Goal: Find specific page/section: Find specific page/section

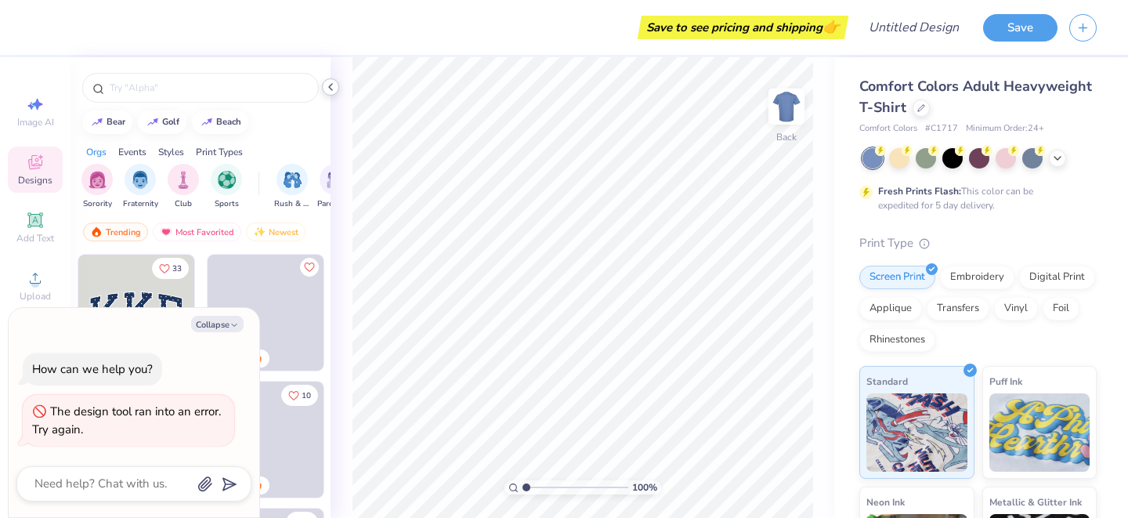
click at [330, 88] on polyline at bounding box center [330, 87] width 3 height 6
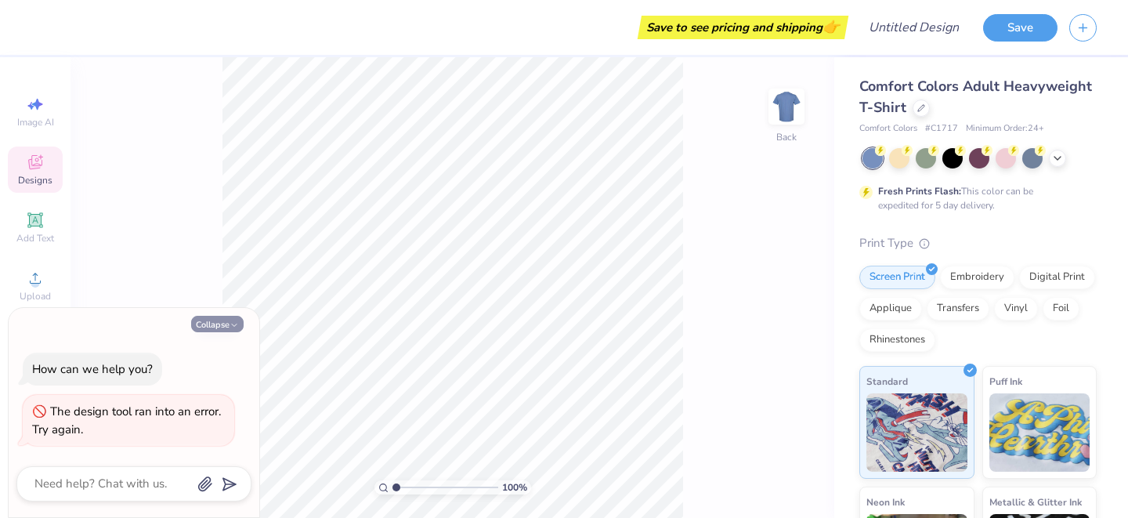
click at [239, 326] on button "Collapse" at bounding box center [217, 324] width 52 height 16
type textarea "x"
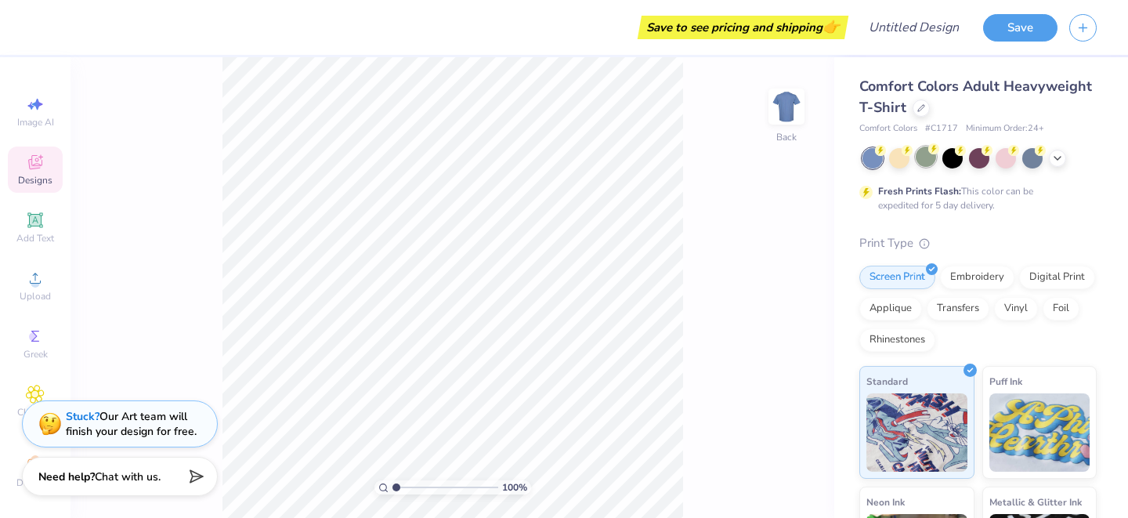
click at [929, 164] on div at bounding box center [925, 156] width 20 height 20
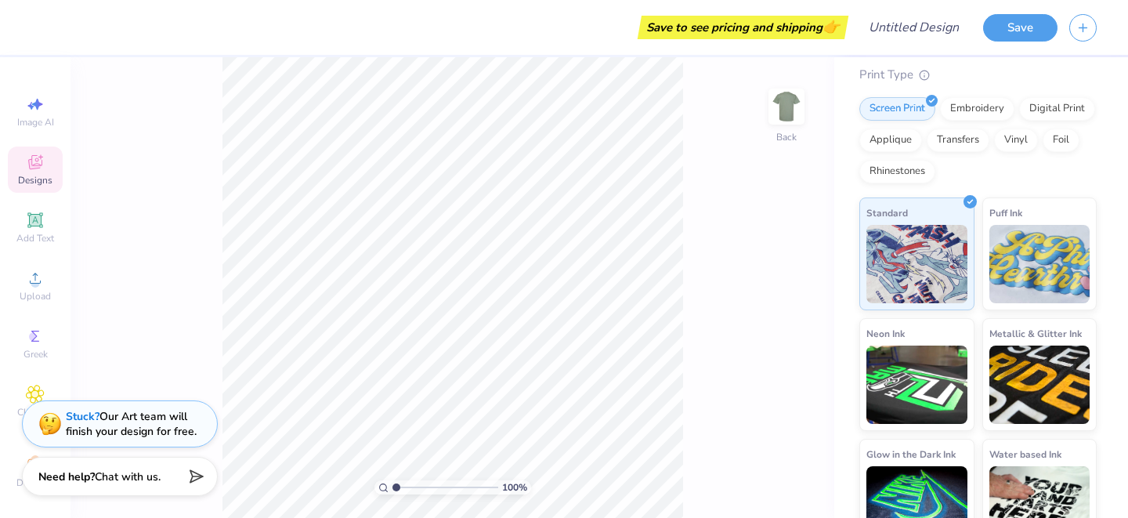
click at [32, 182] on span "Designs" at bounding box center [35, 180] width 34 height 13
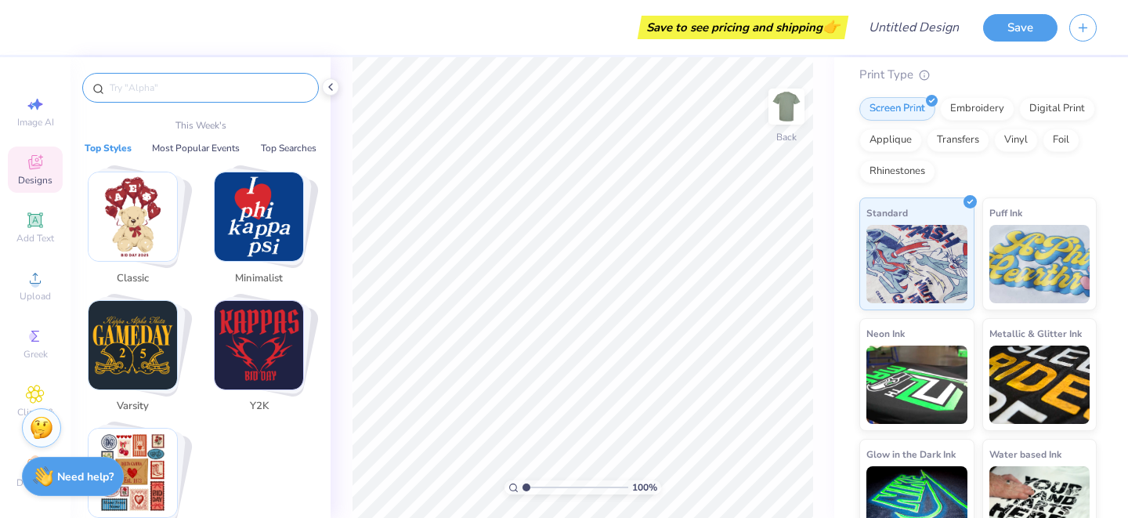
click at [187, 85] on input "text" at bounding box center [208, 88] width 200 height 16
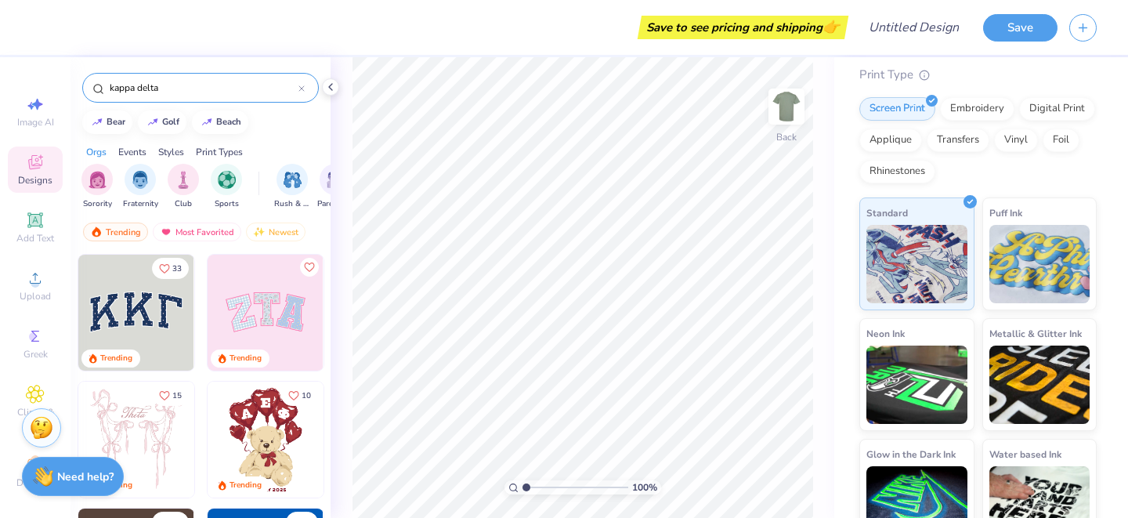
type input "kappa delta"
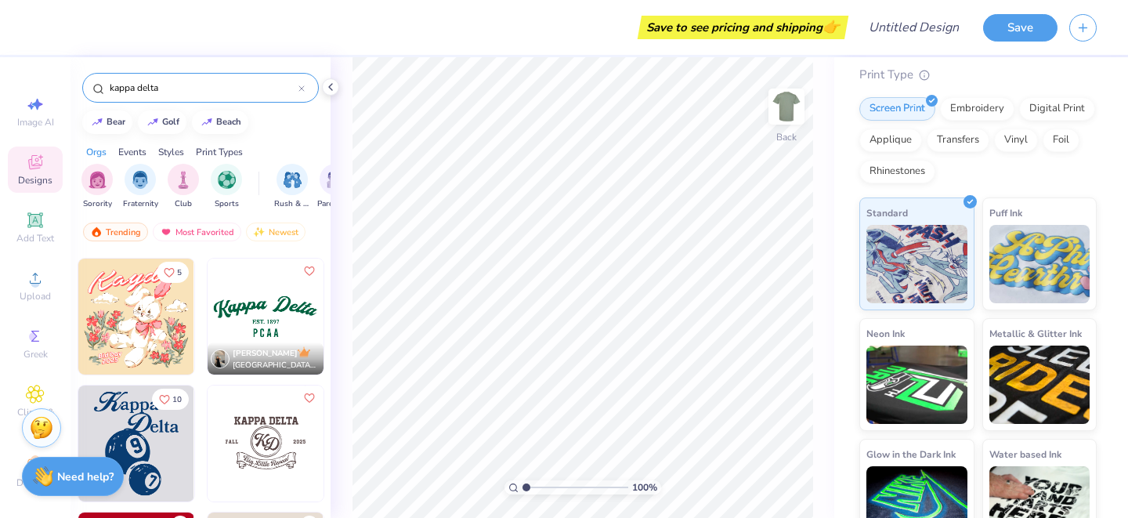
scroll to position [1012, 0]
click at [153, 325] on img at bounding box center [136, 316] width 116 height 116
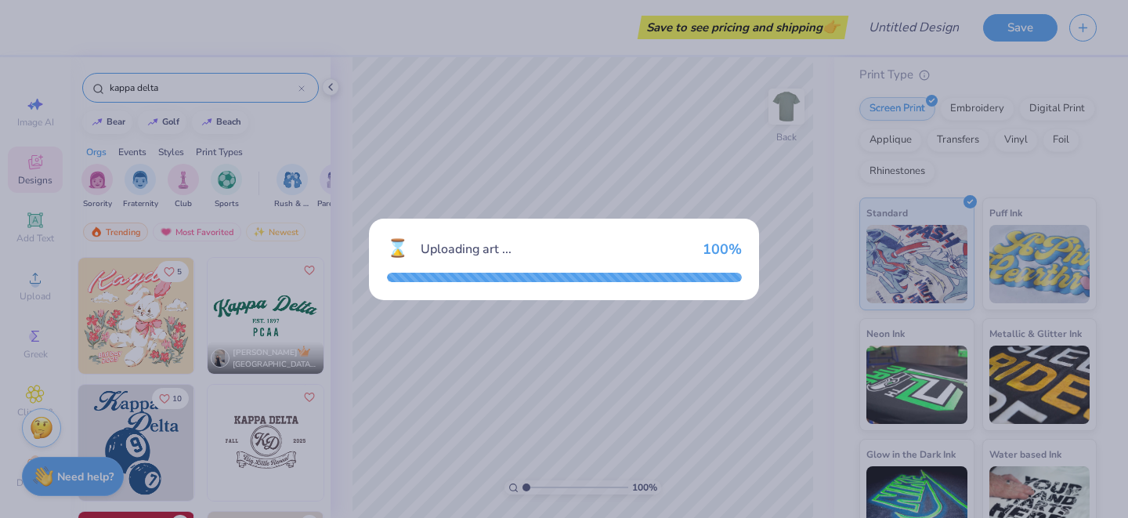
click at [650, 204] on div "⌛ Uploading art ... 100 %" at bounding box center [564, 259] width 1128 height 518
click at [502, 233] on div "⌛ Uploading art ... 100 %" at bounding box center [564, 258] width 390 height 81
